Goal: Task Accomplishment & Management: Complete application form

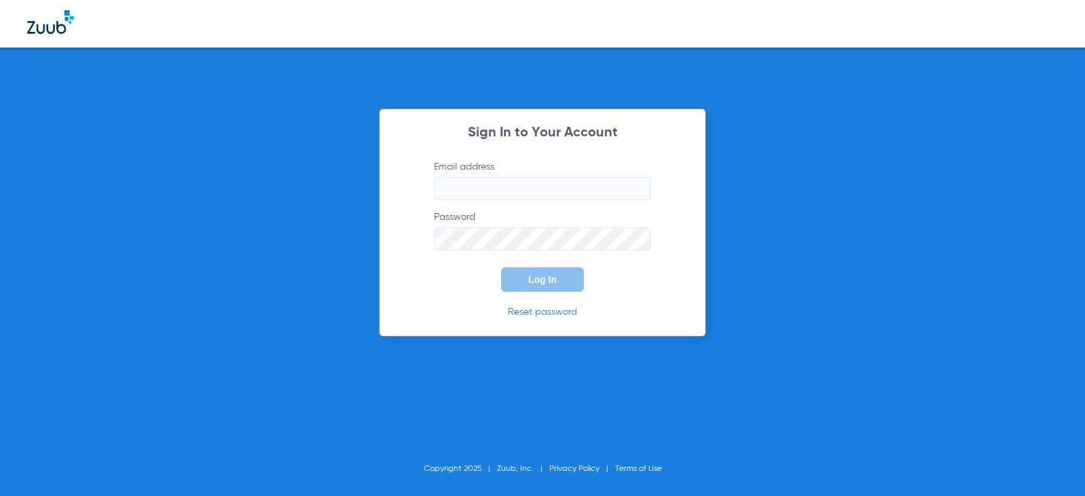
click at [500, 191] on input "Email address" at bounding box center [542, 188] width 217 height 23
click at [534, 189] on input "[EMAIL_ADDRESS][DOMAIN_NAME]" at bounding box center [542, 188] width 217 height 23
type input "[EMAIL_ADDRESS][DOMAIN_NAME]"
click at [554, 283] on span "Log In" at bounding box center [542, 279] width 28 height 11
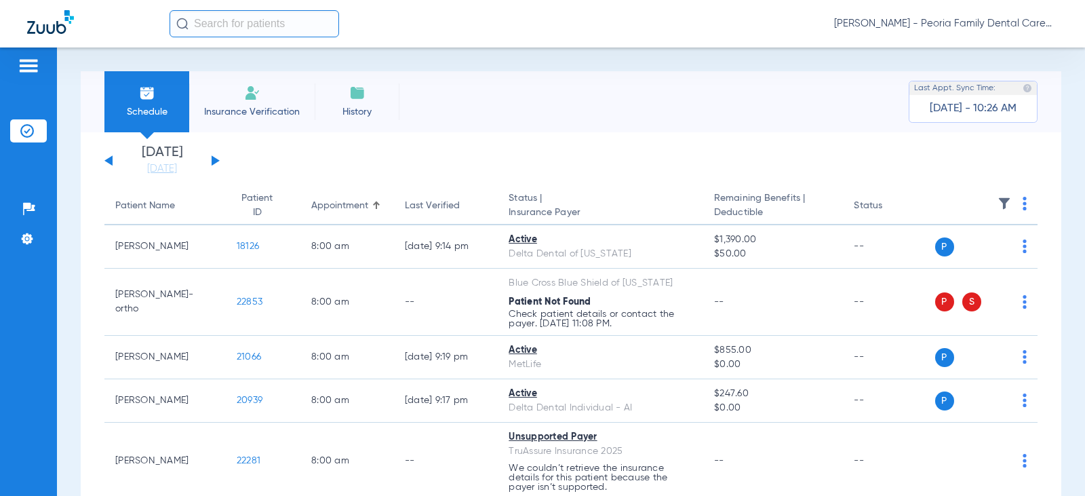
click at [233, 97] on li "Insurance Verification" at bounding box center [251, 101] width 125 height 61
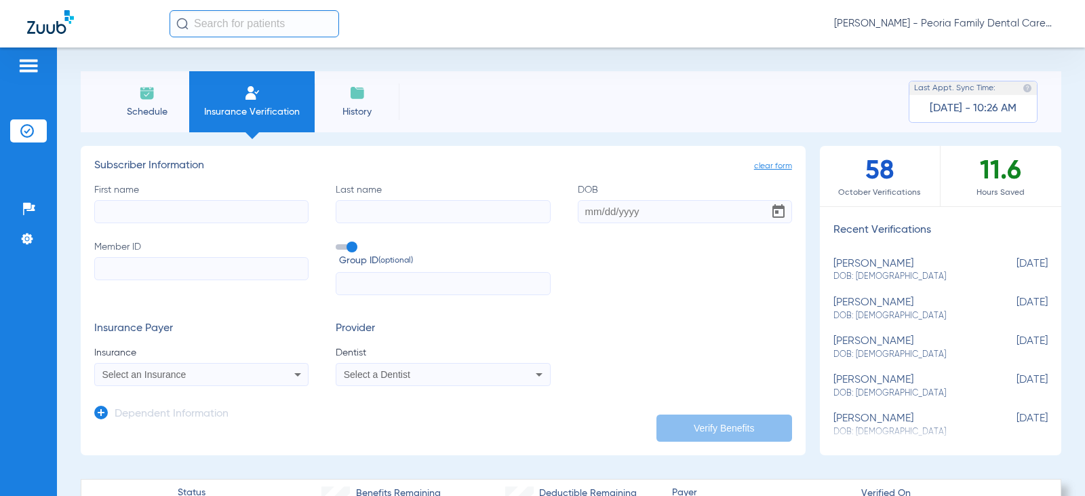
click at [199, 206] on input "First name" at bounding box center [201, 211] width 214 height 23
type input "calista"
click at [410, 211] on input "Last name" at bounding box center [443, 211] width 214 height 23
type input "[PERSON_NAME]"
click at [597, 215] on input "DOB" at bounding box center [685, 211] width 214 height 23
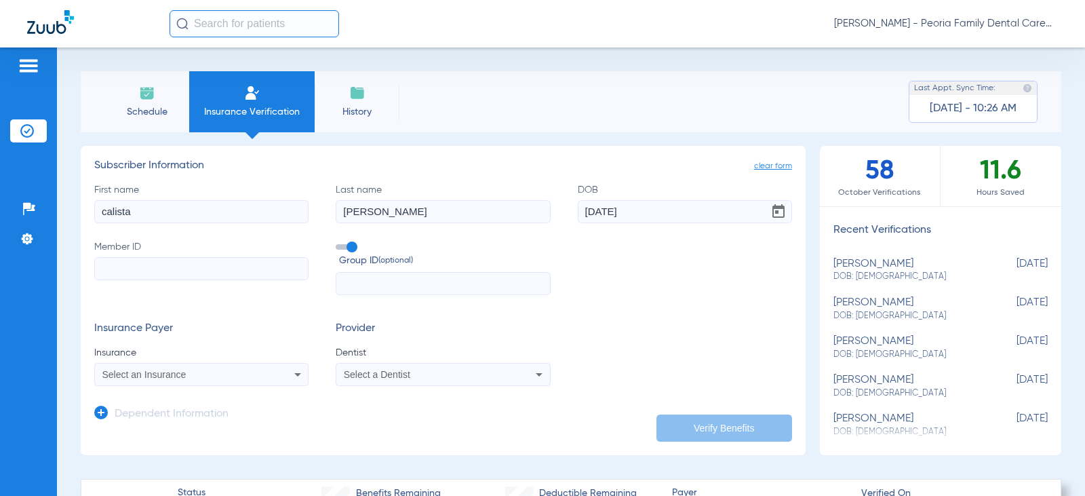
type input "[DATE]"
click at [359, 211] on input "[PERSON_NAME]" at bounding box center [443, 211] width 214 height 23
type input "[PERSON_NAME]"
click at [172, 270] on input "Member ID" at bounding box center [201, 268] width 214 height 23
type input "U97423591"
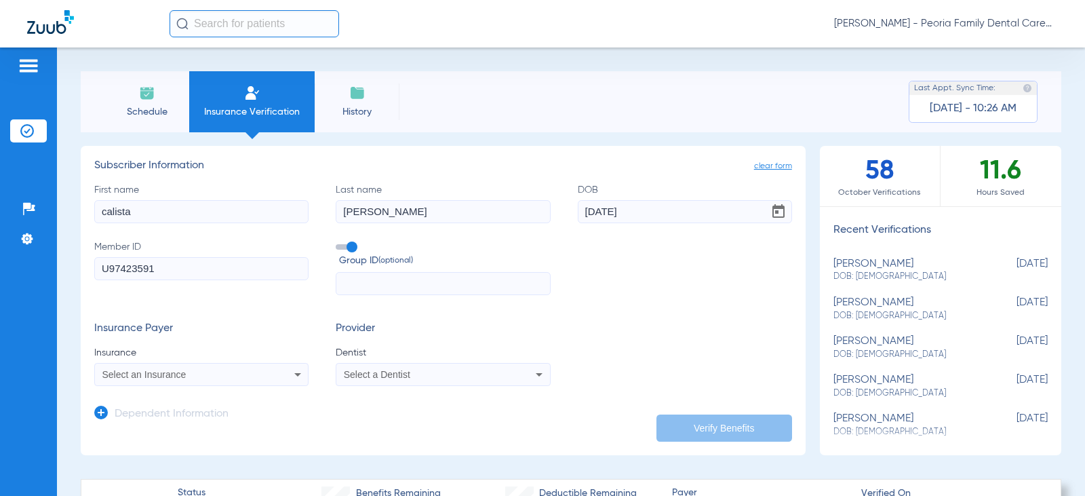
click at [437, 273] on input "text" at bounding box center [443, 283] width 214 height 23
type input "0655272"
click at [246, 376] on div "Select an Insurance" at bounding box center [181, 374] width 159 height 9
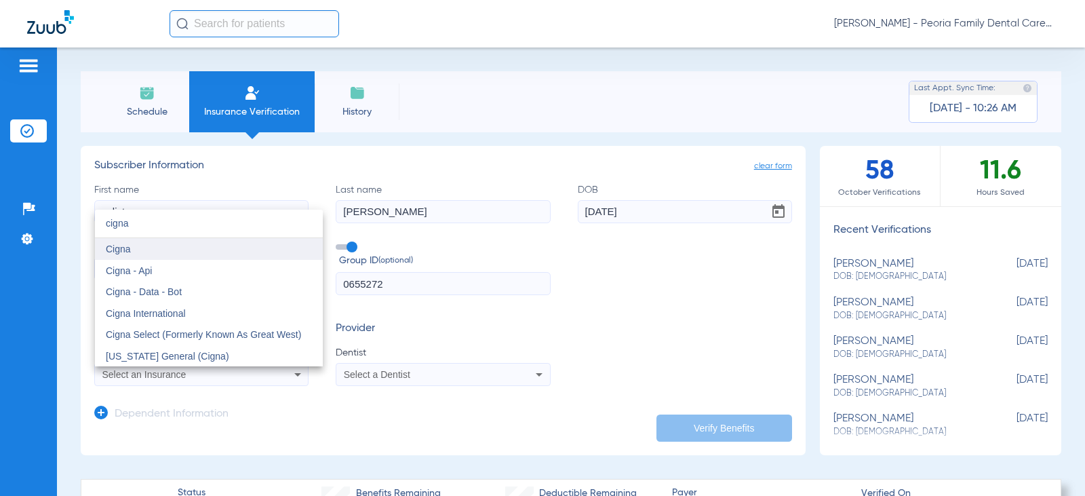
type input "cigna"
click at [122, 246] on span "Cigna" at bounding box center [118, 248] width 25 height 11
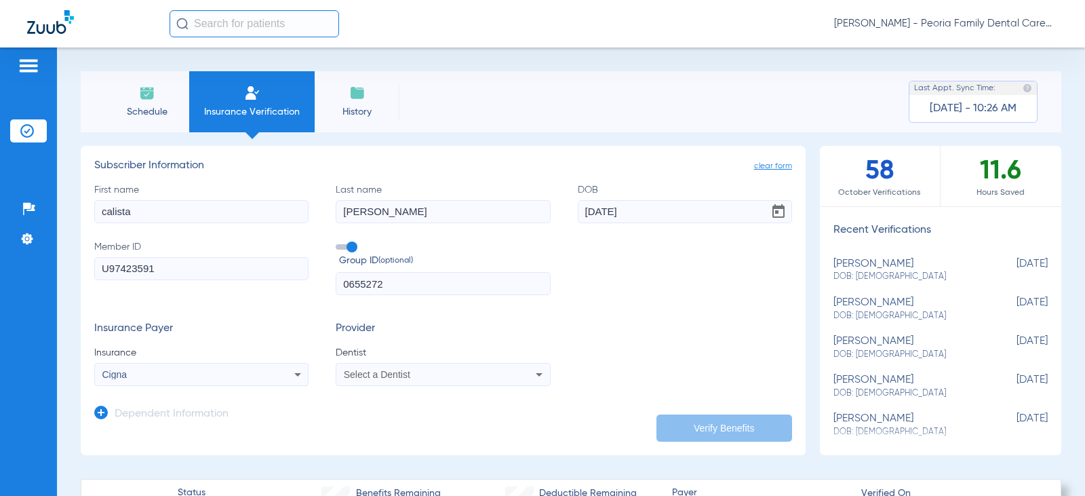
click at [375, 377] on span "Select a Dentist" at bounding box center [377, 374] width 66 height 11
type input "bela"
click at [374, 353] on span "[PERSON_NAME]" at bounding box center [384, 356] width 79 height 11
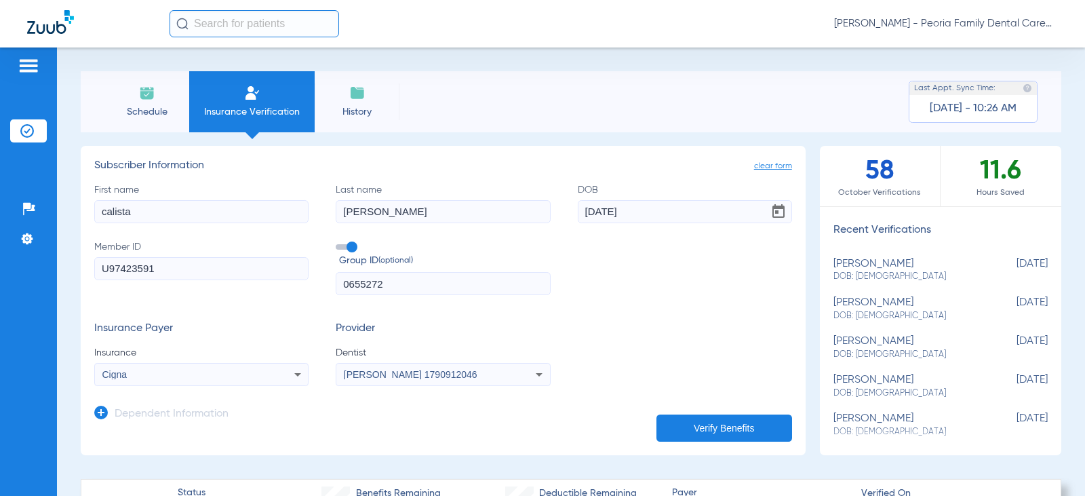
click at [387, 419] on app-dependent-form "Dependent Information" at bounding box center [443, 408] width 698 height 45
click at [707, 432] on button "Verify Benefits" at bounding box center [724, 427] width 136 height 27
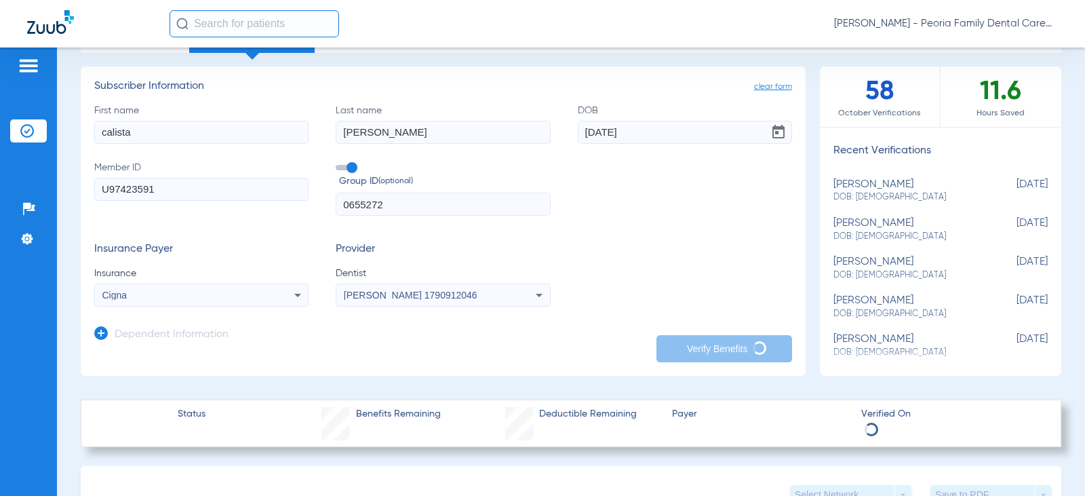
scroll to position [203, 0]
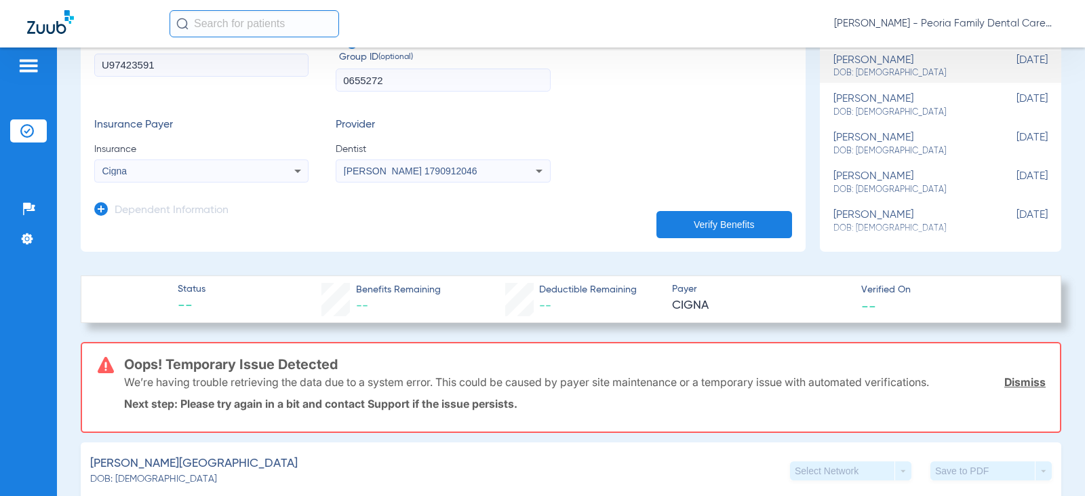
click at [1013, 381] on link "Dismiss" at bounding box center [1024, 382] width 41 height 14
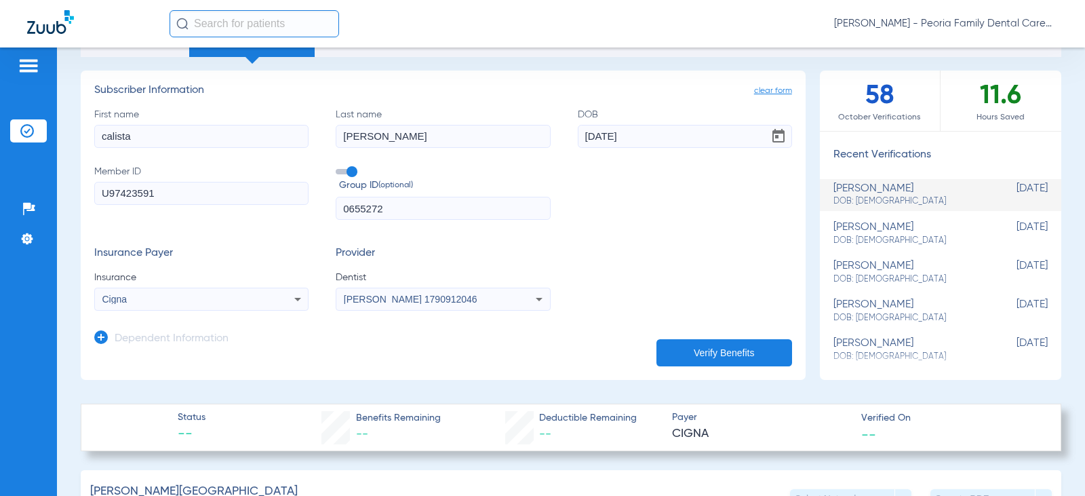
scroll to position [136, 0]
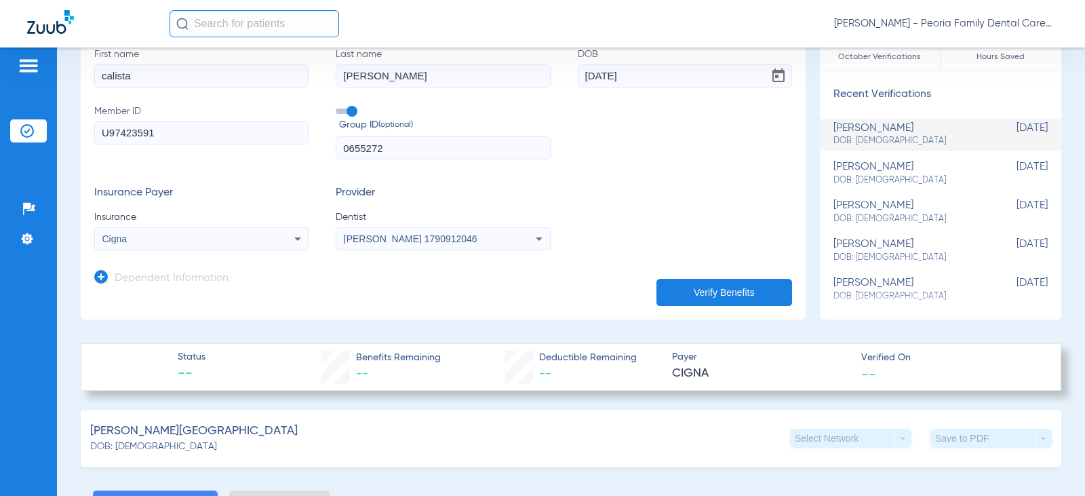
click at [673, 370] on span "CIGNA" at bounding box center [761, 373] width 178 height 17
click at [685, 291] on button "Verify Benefits" at bounding box center [724, 292] width 136 height 27
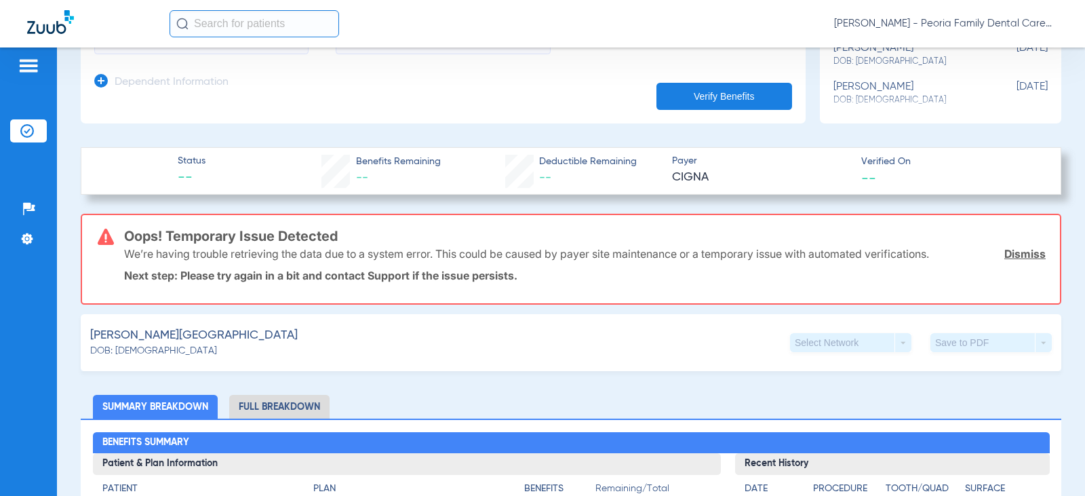
scroll to position [339, 0]
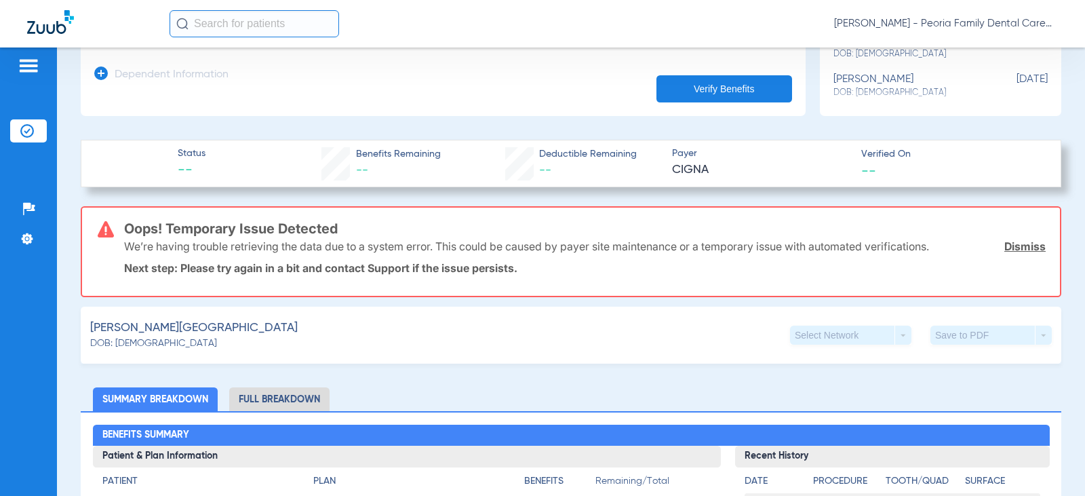
click at [1017, 245] on link "Dismiss" at bounding box center [1024, 246] width 41 height 14
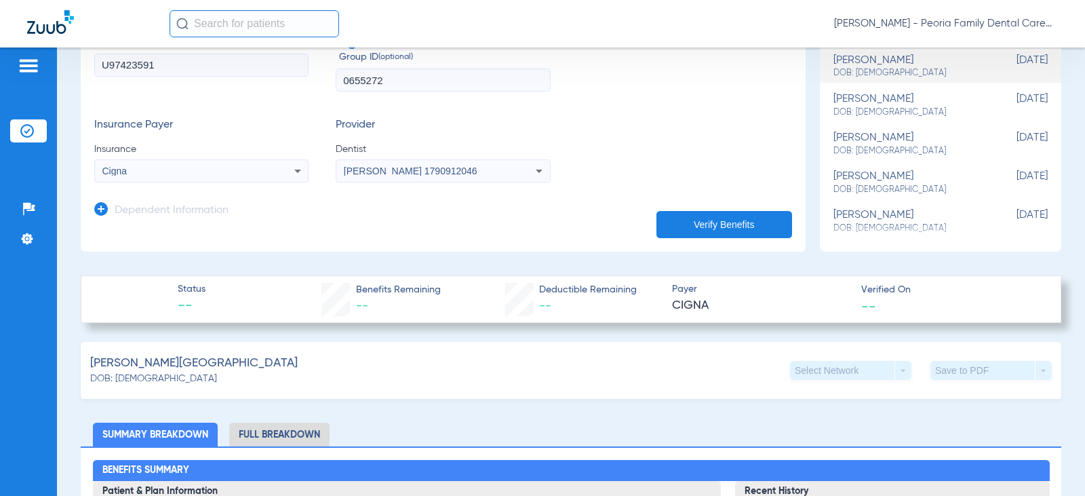
scroll to position [0, 0]
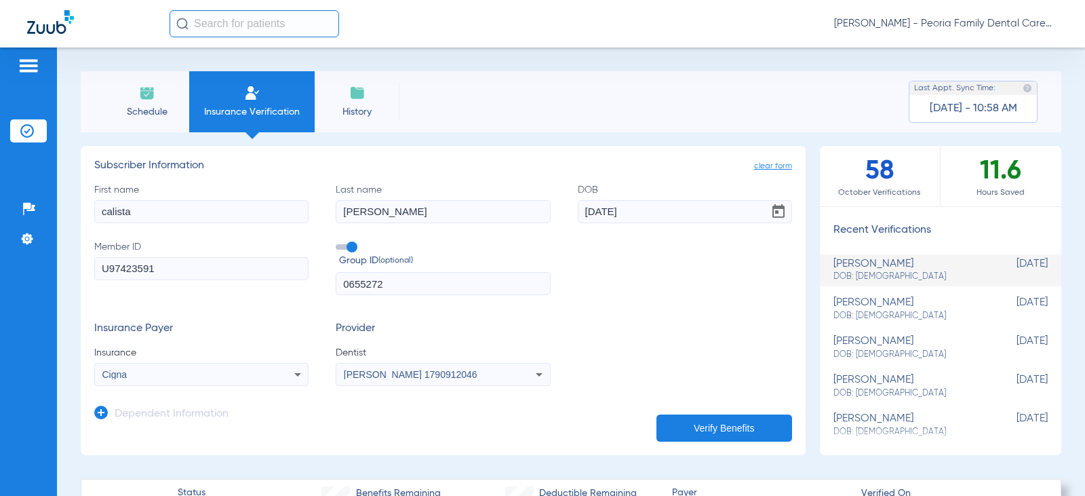
click at [154, 111] on span "Schedule" at bounding box center [147, 112] width 64 height 14
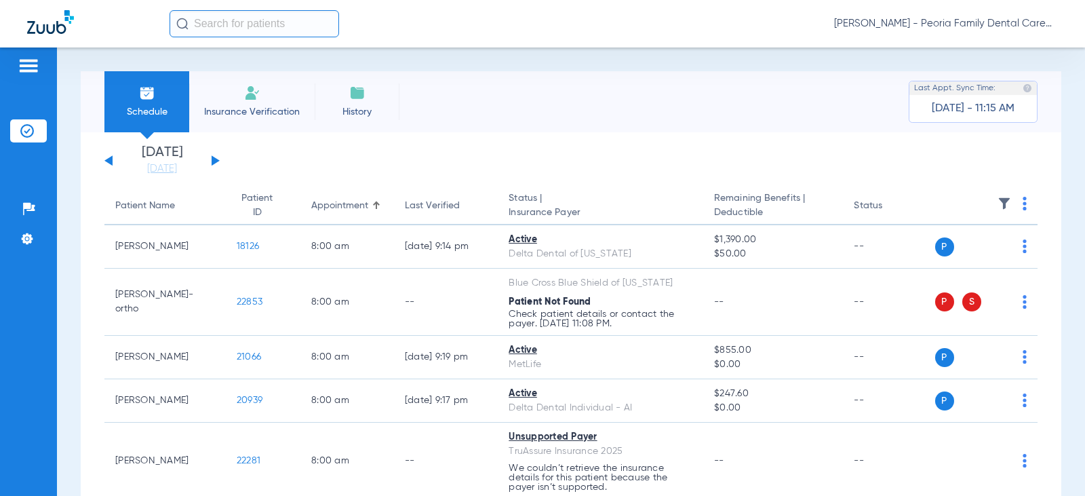
click at [244, 93] on img at bounding box center [252, 93] width 16 height 16
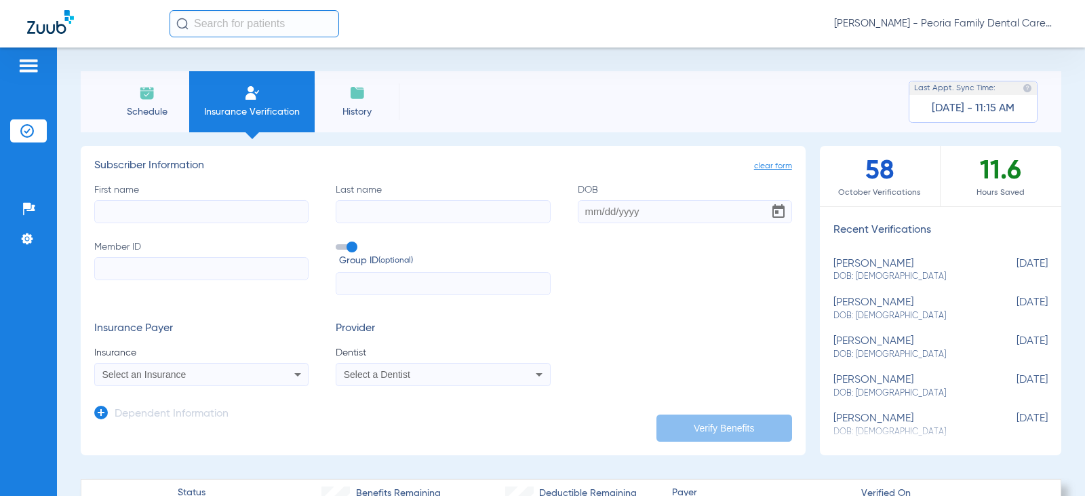
click at [203, 272] on input "Member ID" at bounding box center [201, 268] width 214 height 23
paste input "102090042700"
type input "102090042700"
click at [139, 220] on input "First name" at bounding box center [201, 211] width 214 height 23
type input "[PERSON_NAME]"
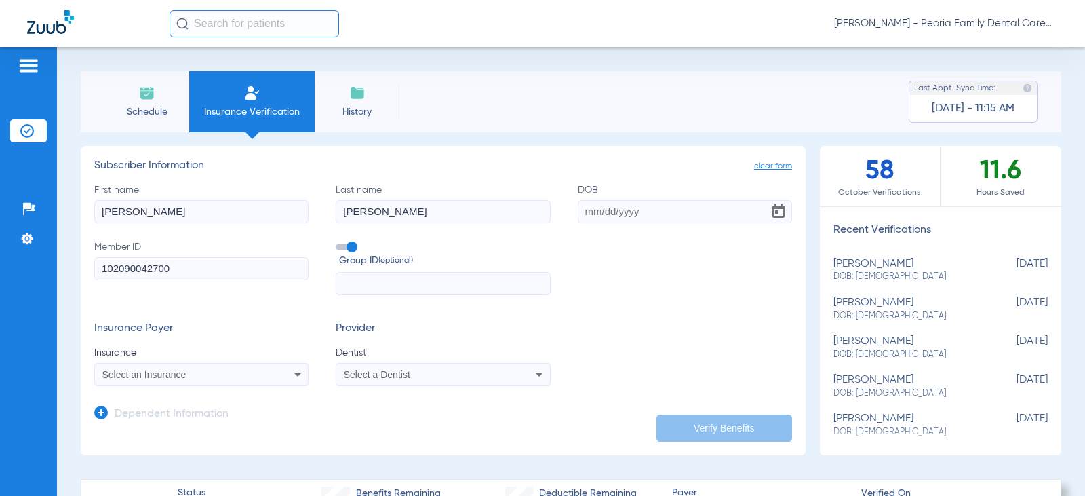
type input "[PERSON_NAME]"
click at [620, 212] on input "DOB" at bounding box center [685, 211] width 214 height 23
type input "[DATE]"
click at [195, 374] on div "Select an Insurance" at bounding box center [181, 374] width 159 height 9
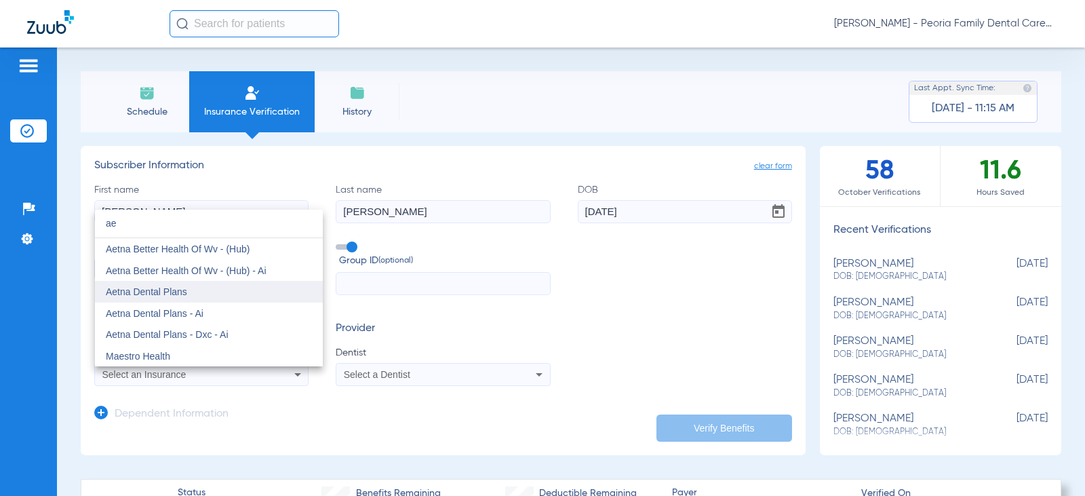
type input "ae"
click at [178, 290] on span "Aetna Dental Plans" at bounding box center [146, 291] width 81 height 11
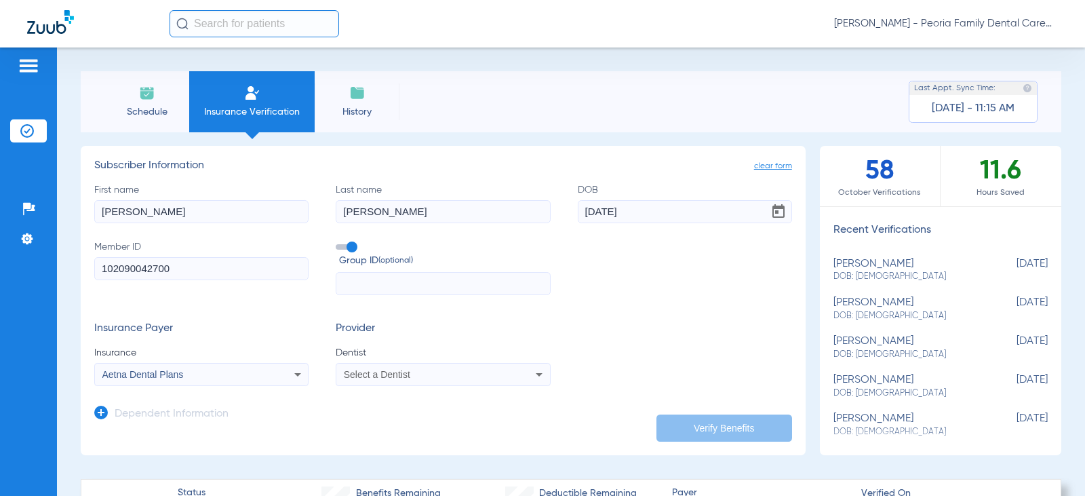
click at [374, 371] on span "Select a Dentist" at bounding box center [377, 374] width 66 height 11
type input "bela"
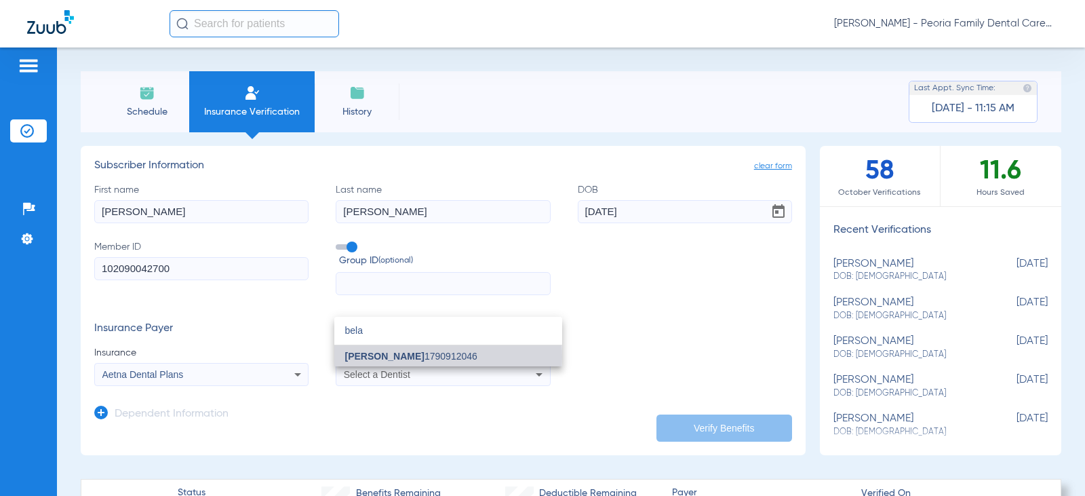
click at [377, 357] on span "[PERSON_NAME]" at bounding box center [384, 356] width 79 height 11
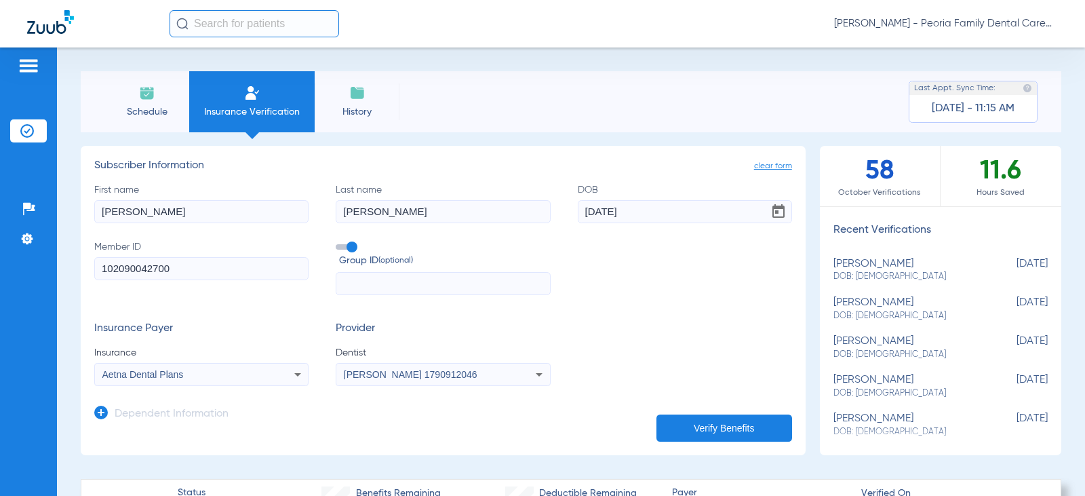
click at [597, 307] on form "First name [PERSON_NAME] Last name [PERSON_NAME] DOB [DEMOGRAPHIC_DATA] Member …" at bounding box center [443, 284] width 698 height 203
click at [695, 431] on button "Verify Benefits" at bounding box center [724, 427] width 136 height 27
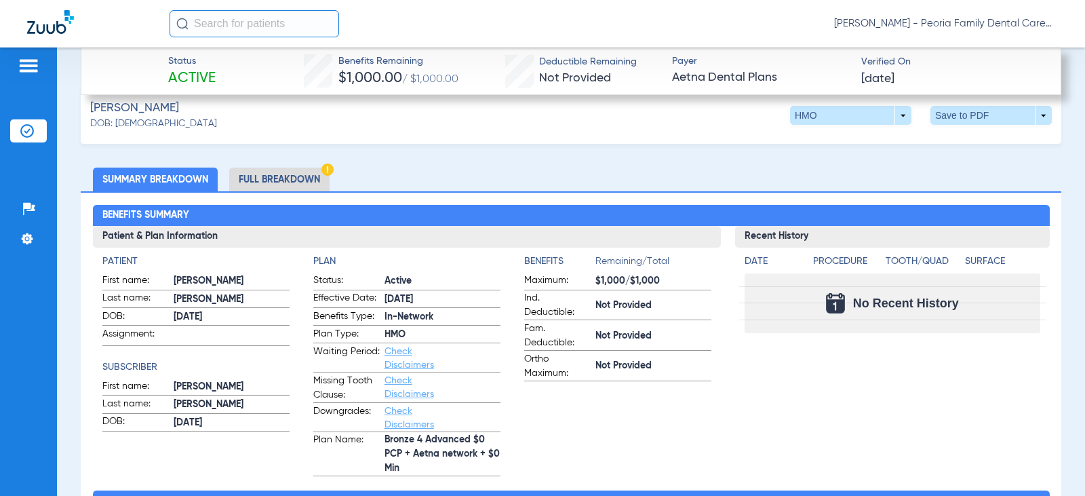
scroll to position [339, 0]
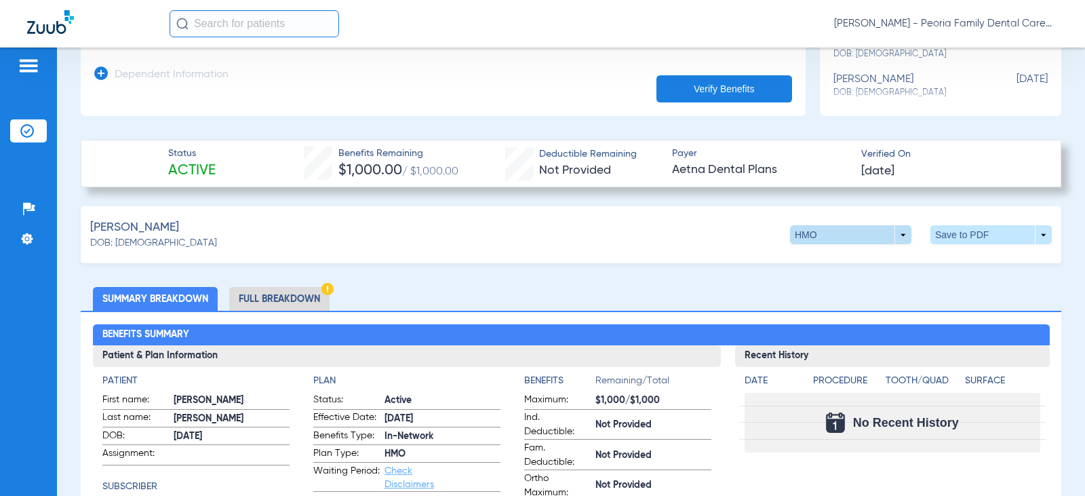
click at [814, 231] on span at bounding box center [850, 234] width 121 height 19
click at [814, 231] on div at bounding box center [542, 248] width 1085 height 496
click at [675, 247] on div "[PERSON_NAME]: [DEMOGRAPHIC_DATA] HMO arrow_drop_down Save to PDF arrow_drop_do…" at bounding box center [571, 234] width 981 height 57
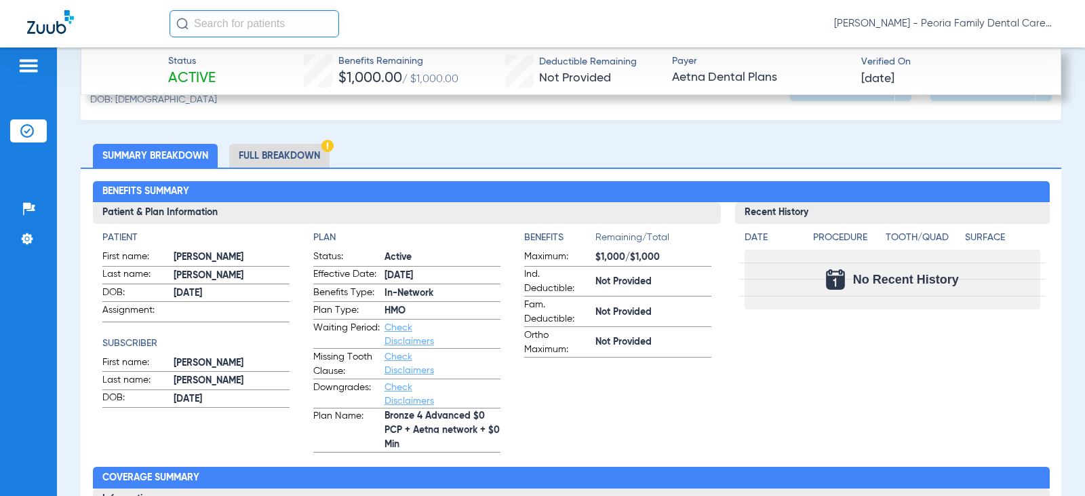
scroll to position [475, 0]
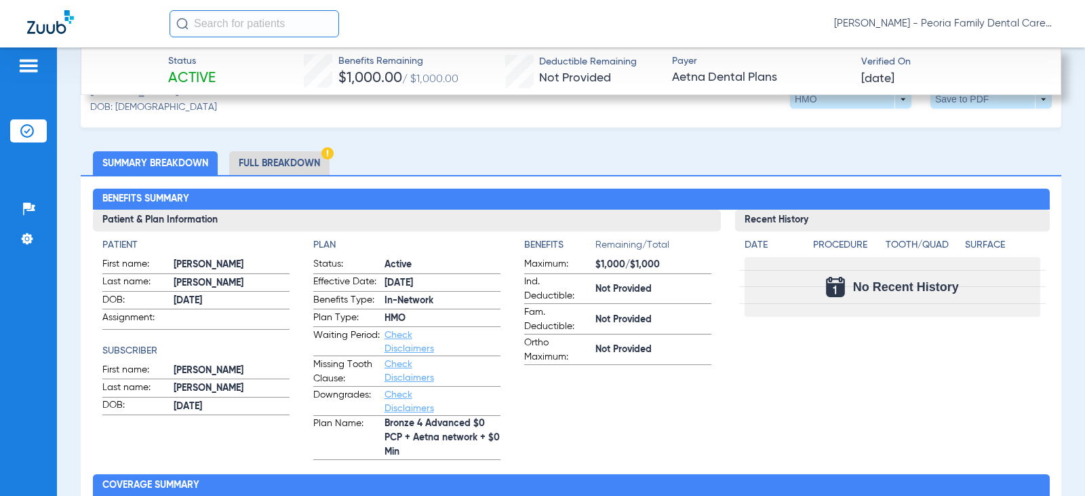
click at [294, 159] on li "Full Breakdown" at bounding box center [279, 163] width 100 height 24
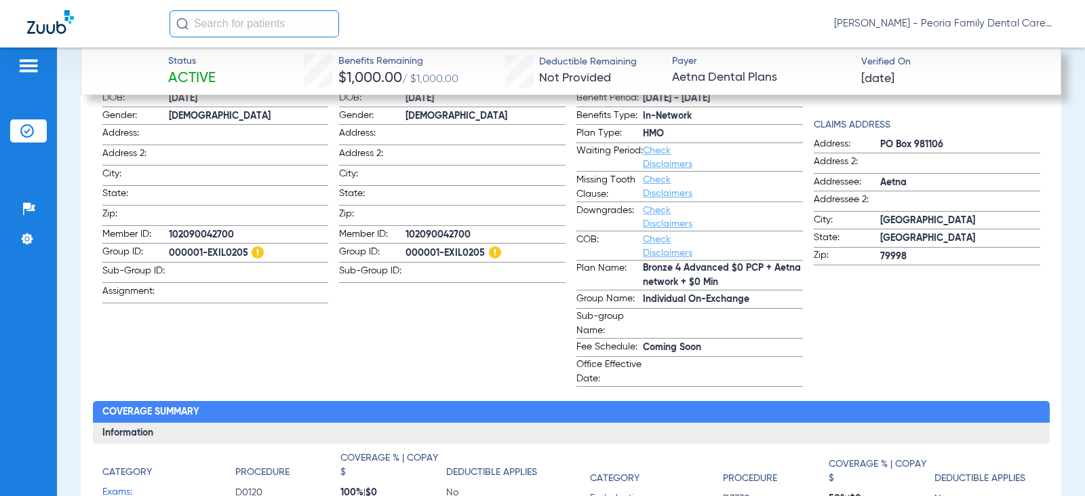
scroll to position [678, 0]
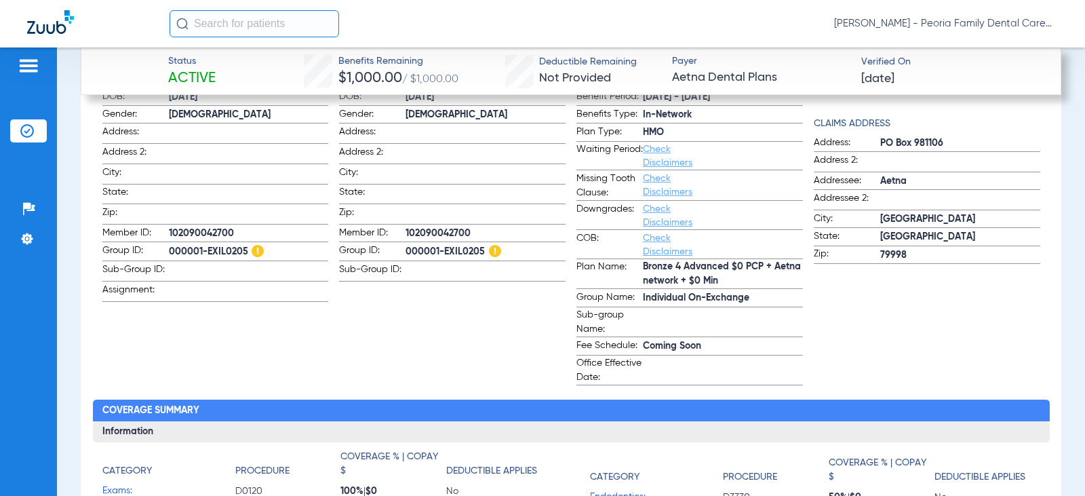
drag, startPoint x: 403, startPoint y: 224, endPoint x: 476, endPoint y: 232, distance: 72.9
click at [476, 232] on span "102090042700" at bounding box center [485, 233] width 160 height 14
copy span "102090042700"
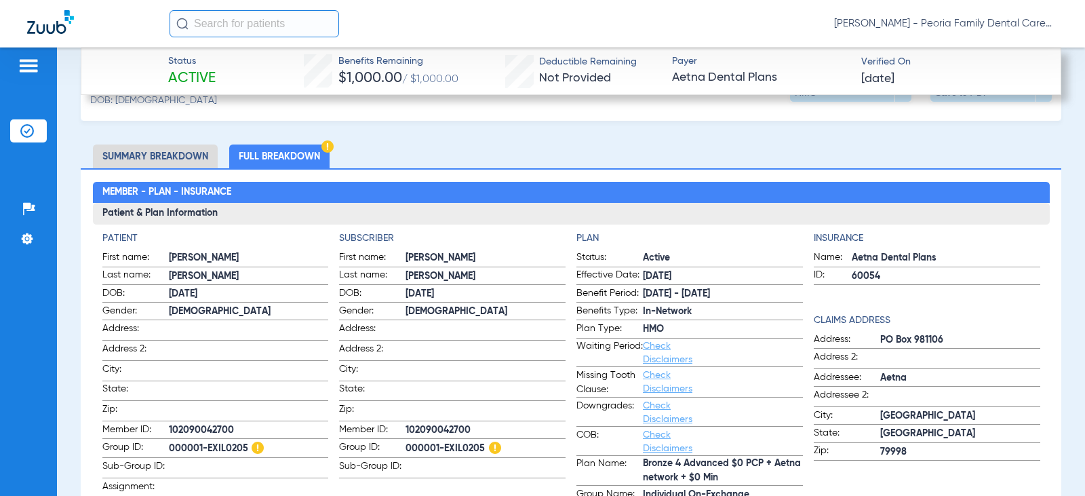
scroll to position [542, 0]
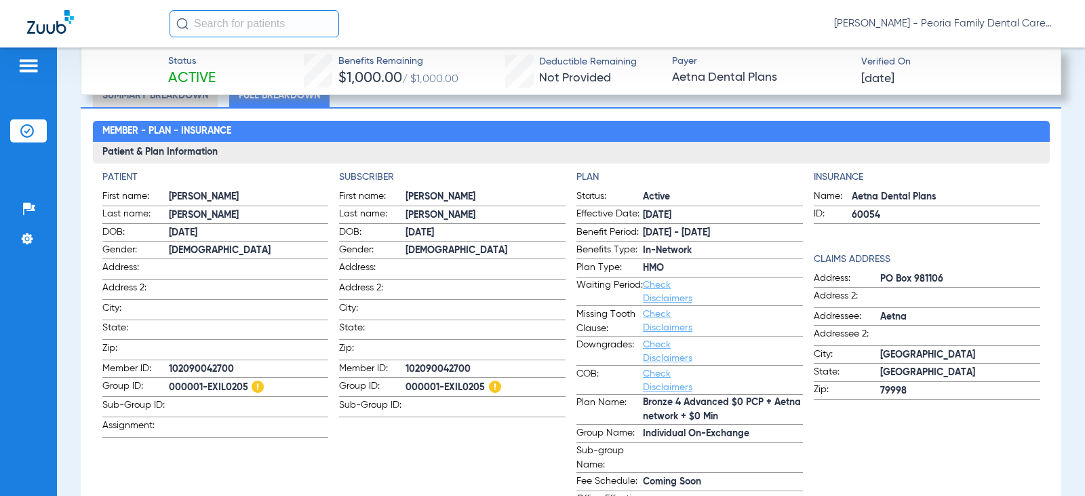
click at [178, 98] on li "Summary Breakdown" at bounding box center [155, 95] width 125 height 24
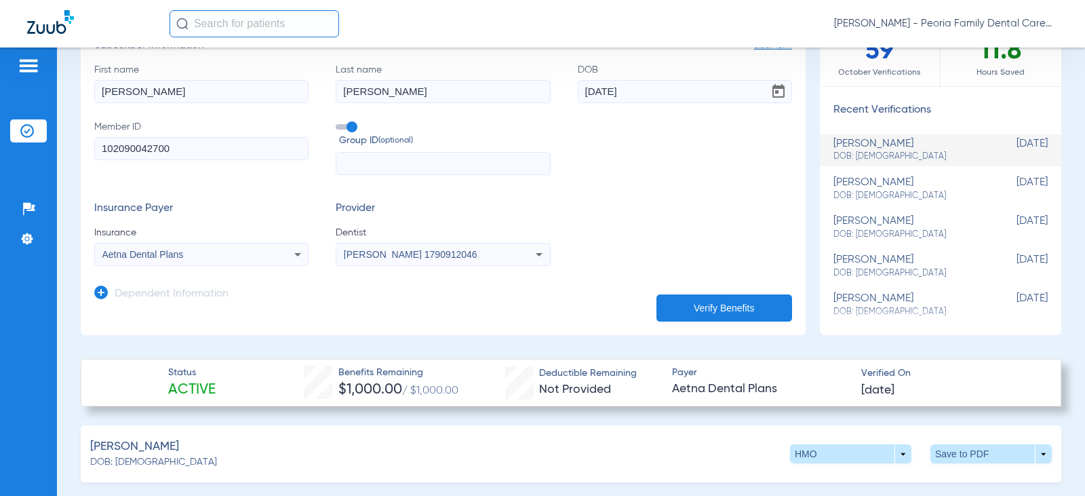
scroll to position [0, 0]
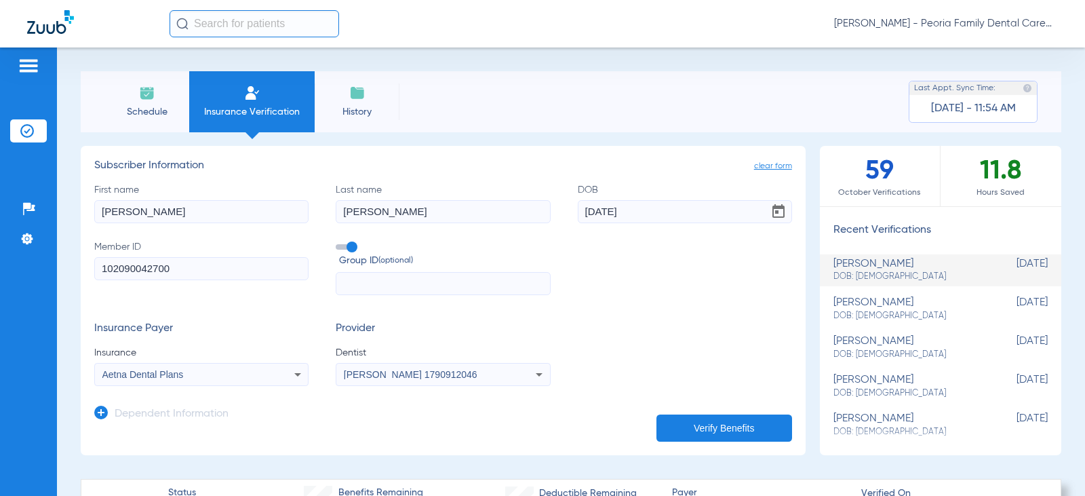
click at [144, 98] on img at bounding box center [147, 93] width 16 height 16
